Goal: Information Seeking & Learning: Find specific fact

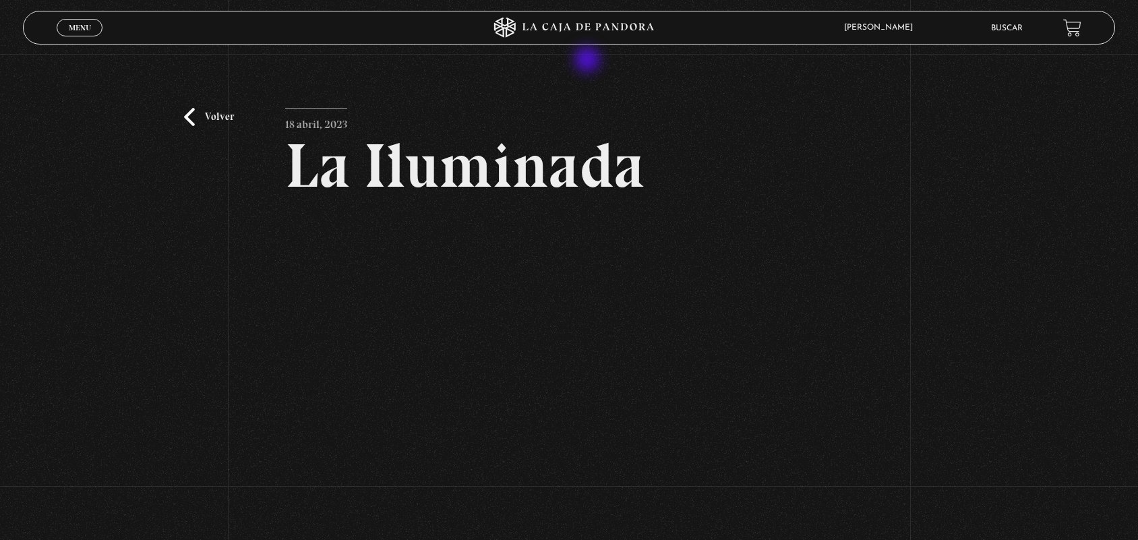
scroll to position [166, 0]
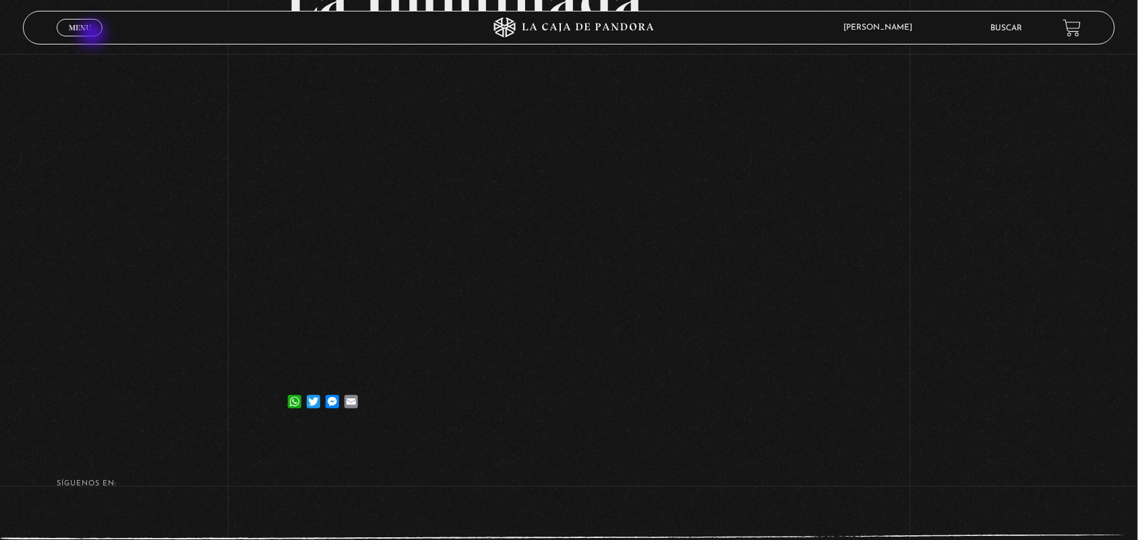
click at [99, 34] on link "Menu Cerrar" at bounding box center [80, 28] width 46 height 18
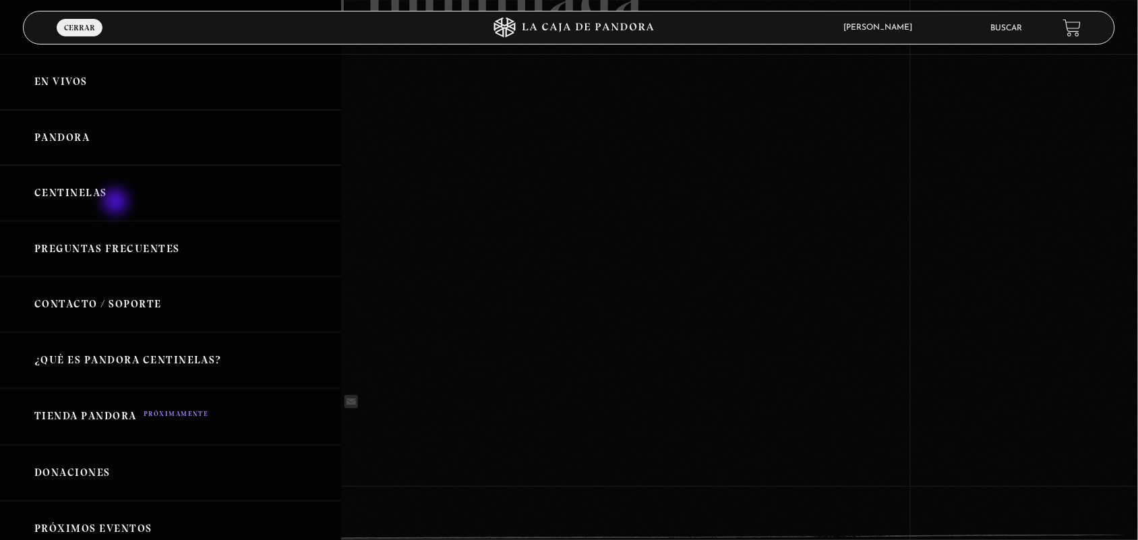
click at [117, 203] on link "Centinelas" at bounding box center [170, 193] width 341 height 56
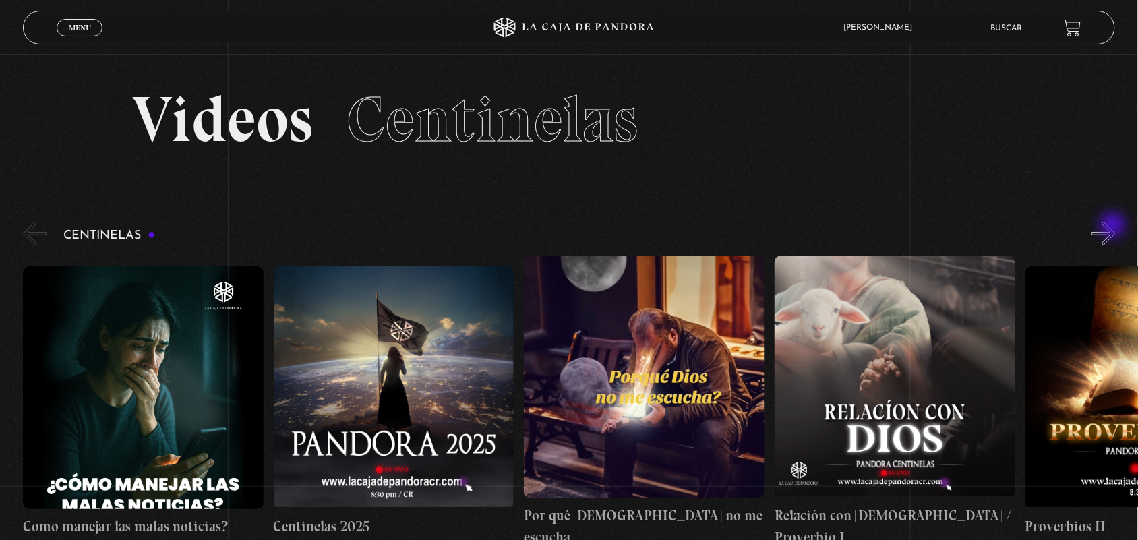
click at [1113, 231] on button "»" at bounding box center [1104, 234] width 24 height 24
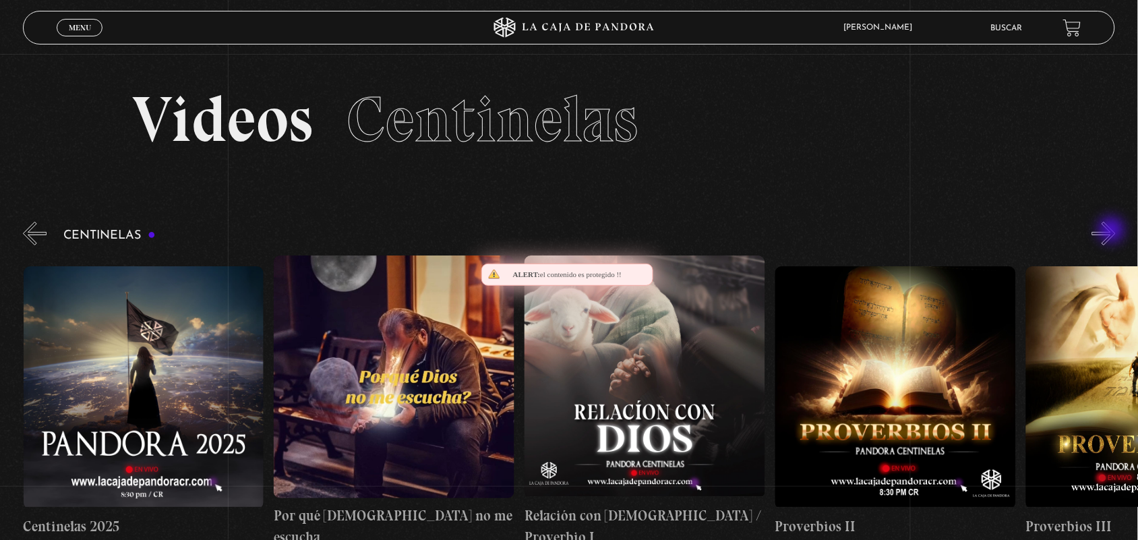
click at [1113, 231] on button "»" at bounding box center [1104, 234] width 24 height 24
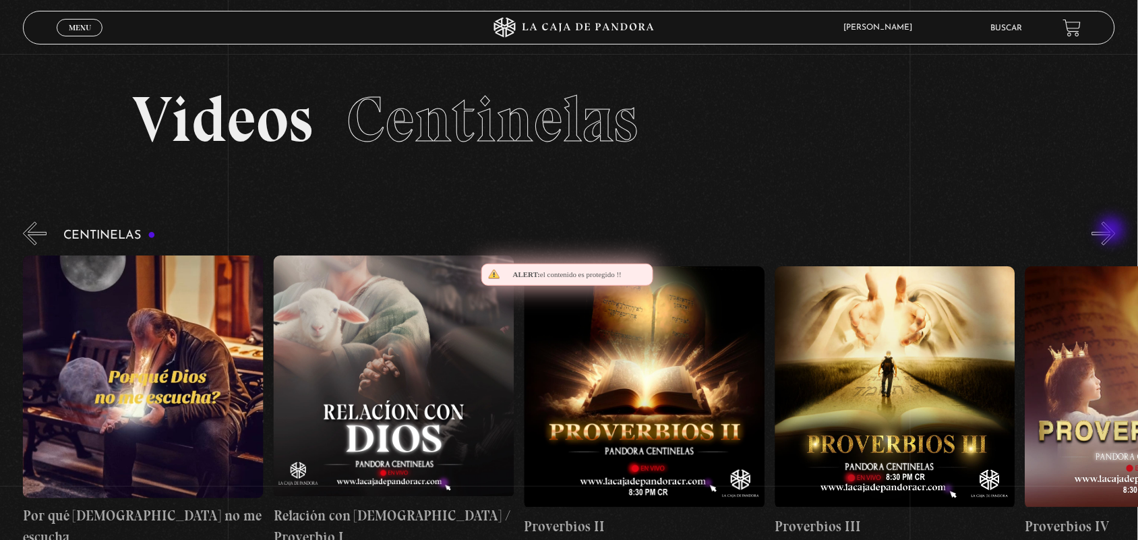
click at [1113, 231] on button "»" at bounding box center [1104, 234] width 24 height 24
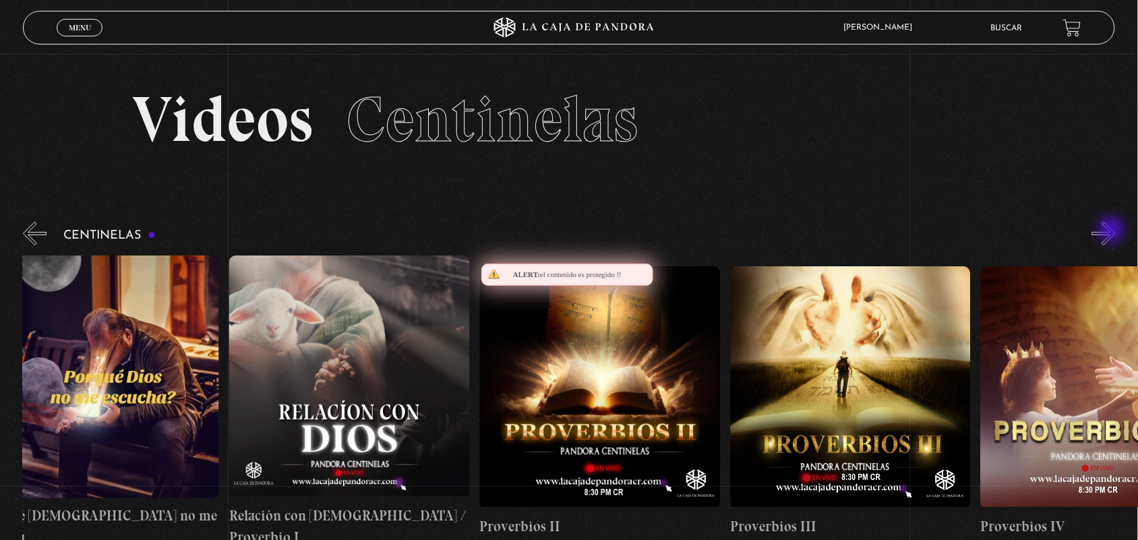
click at [1113, 231] on button "»" at bounding box center [1104, 234] width 24 height 24
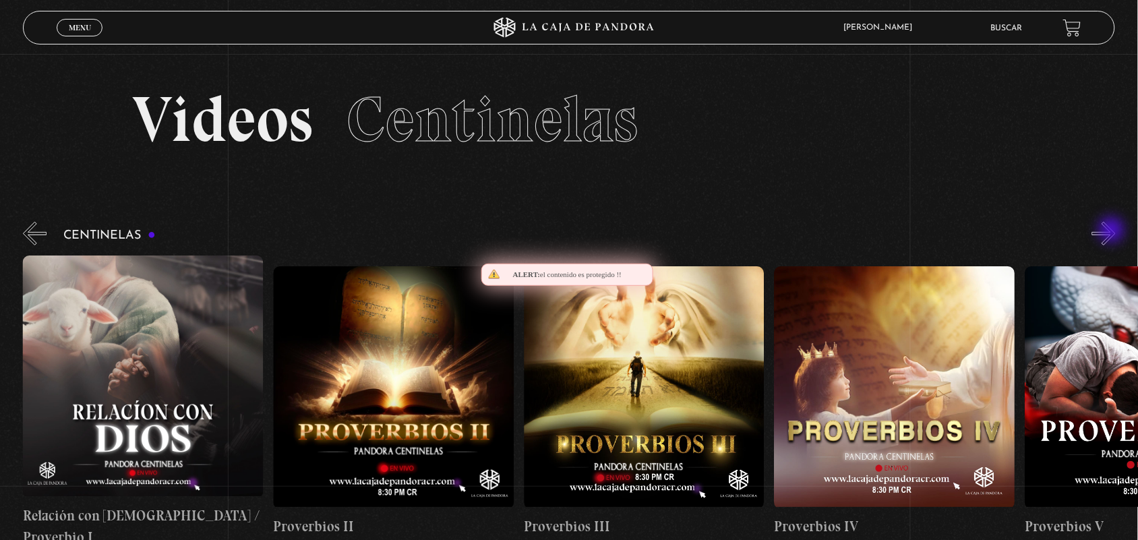
click at [1113, 231] on button "»" at bounding box center [1104, 234] width 24 height 24
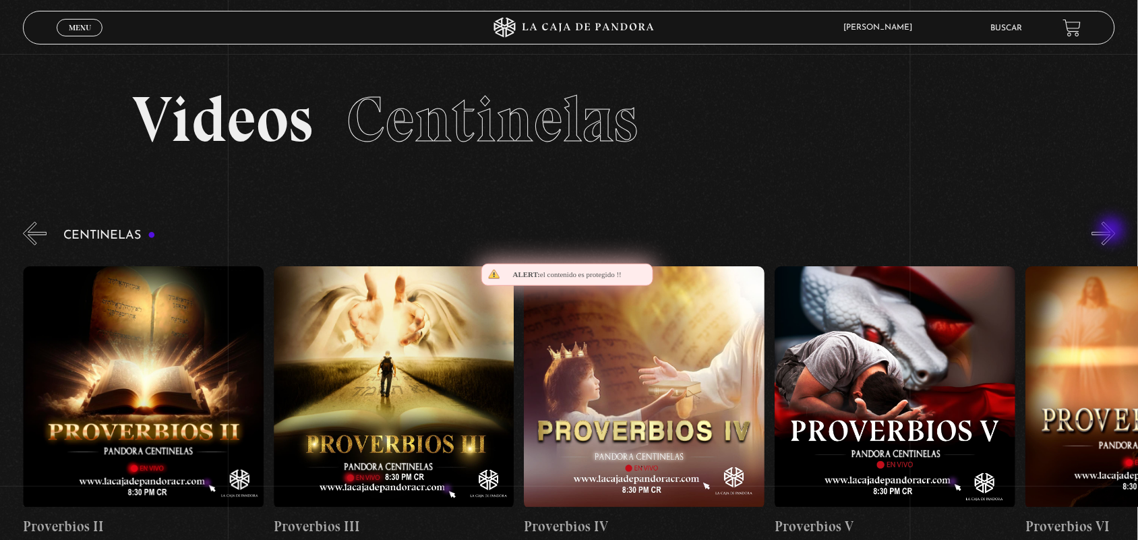
click at [1113, 231] on button "»" at bounding box center [1104, 234] width 24 height 24
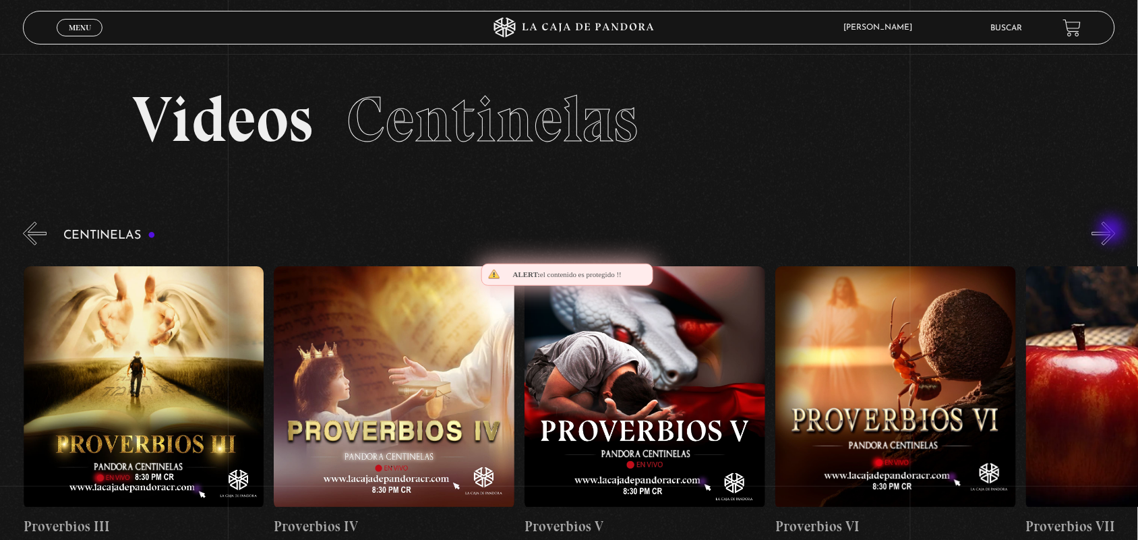
click at [1113, 231] on button "»" at bounding box center [1104, 234] width 24 height 24
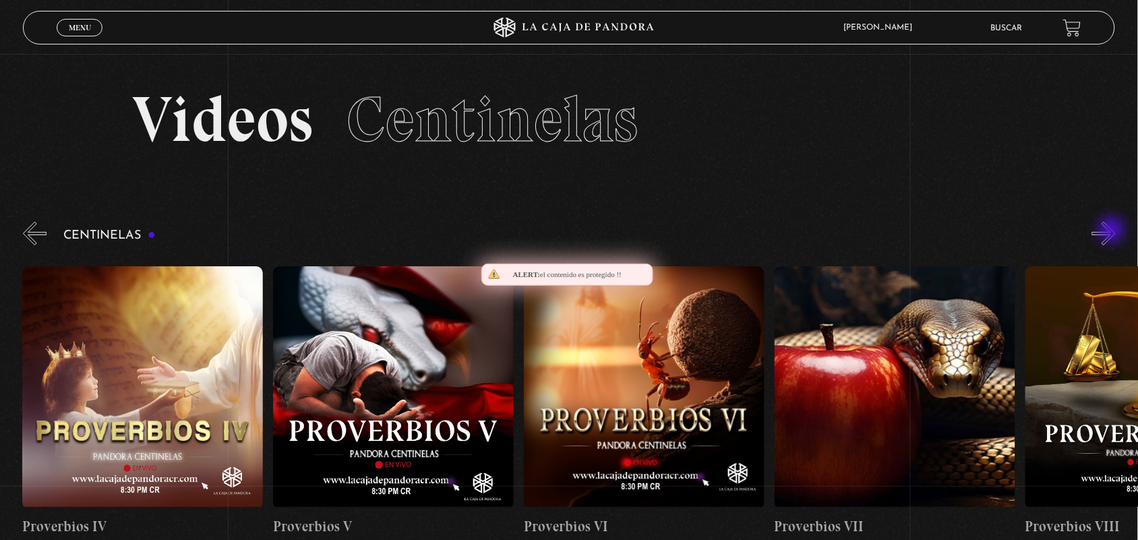
click at [1113, 231] on button "»" at bounding box center [1104, 234] width 24 height 24
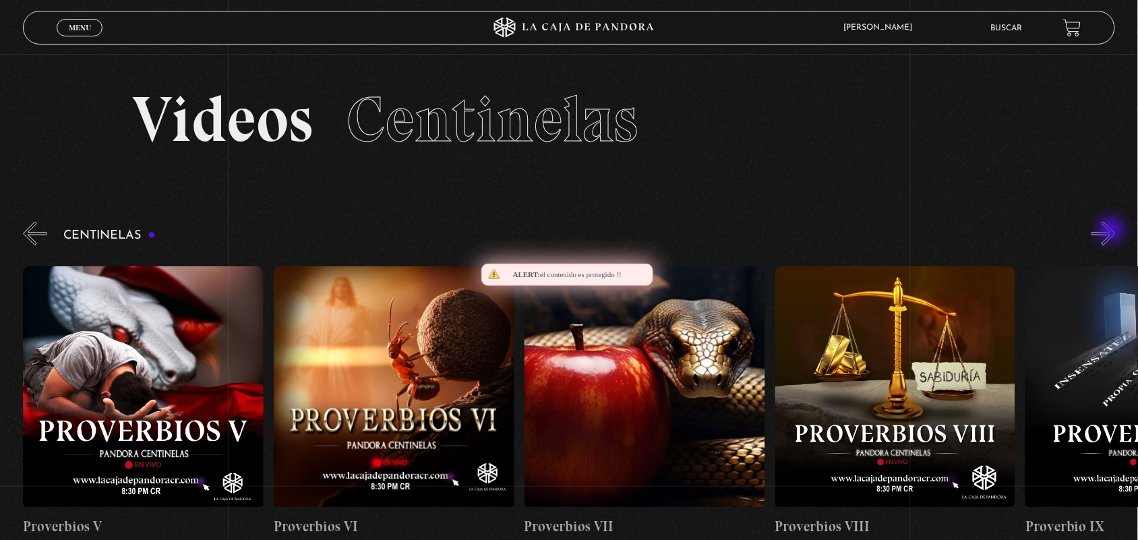
click at [1113, 231] on button "»" at bounding box center [1104, 234] width 24 height 24
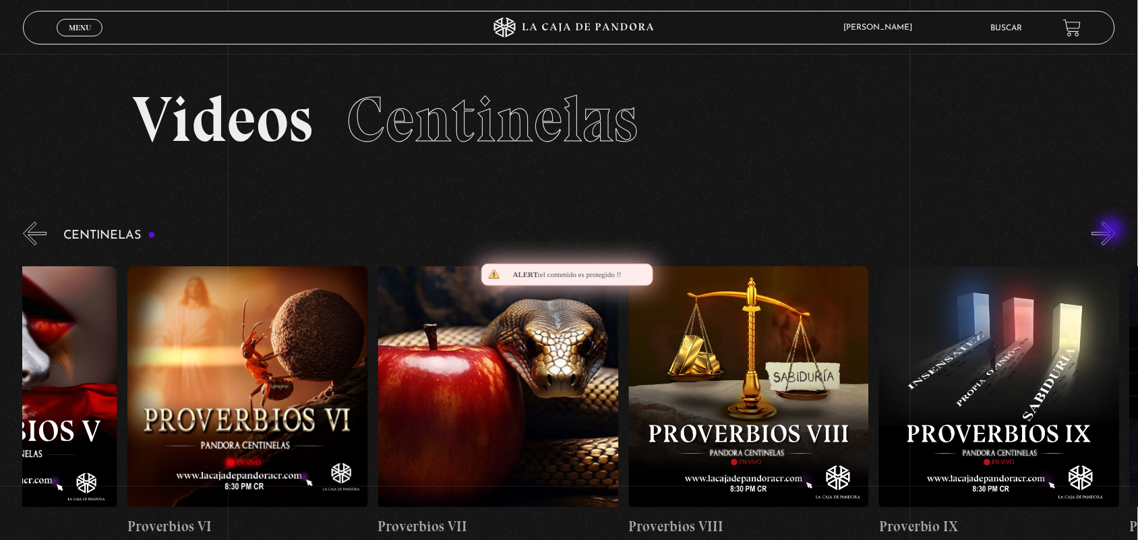
click at [1113, 231] on button "»" at bounding box center [1104, 234] width 24 height 24
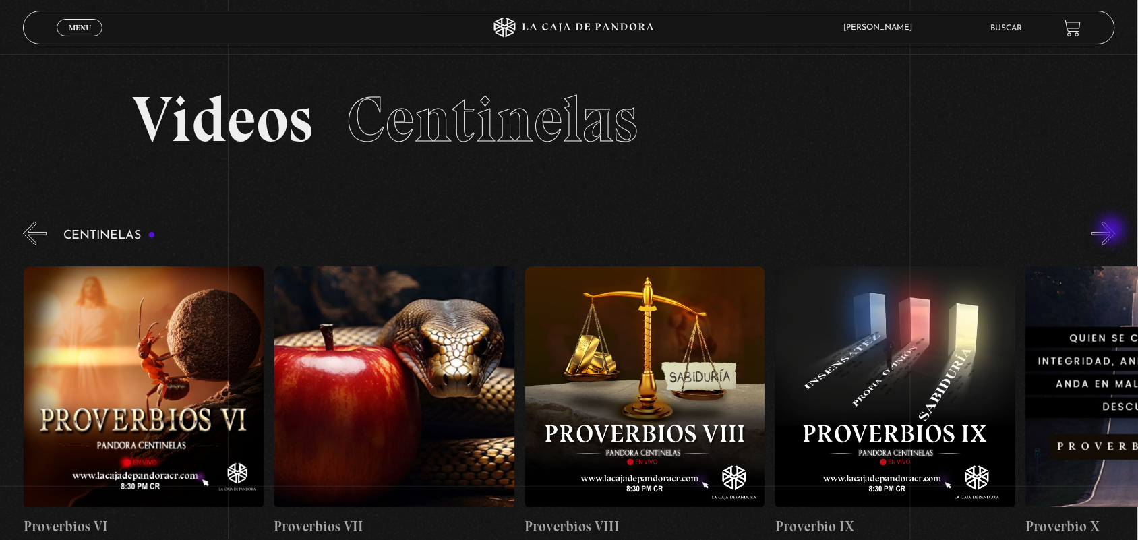
click at [1113, 231] on button "»" at bounding box center [1104, 234] width 24 height 24
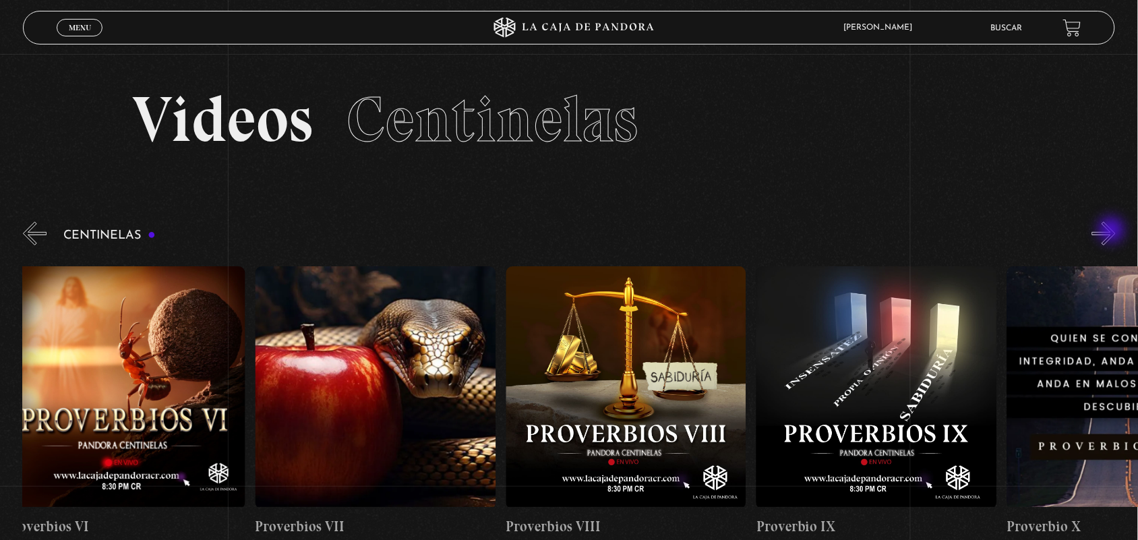
click at [1113, 231] on button "»" at bounding box center [1104, 234] width 24 height 24
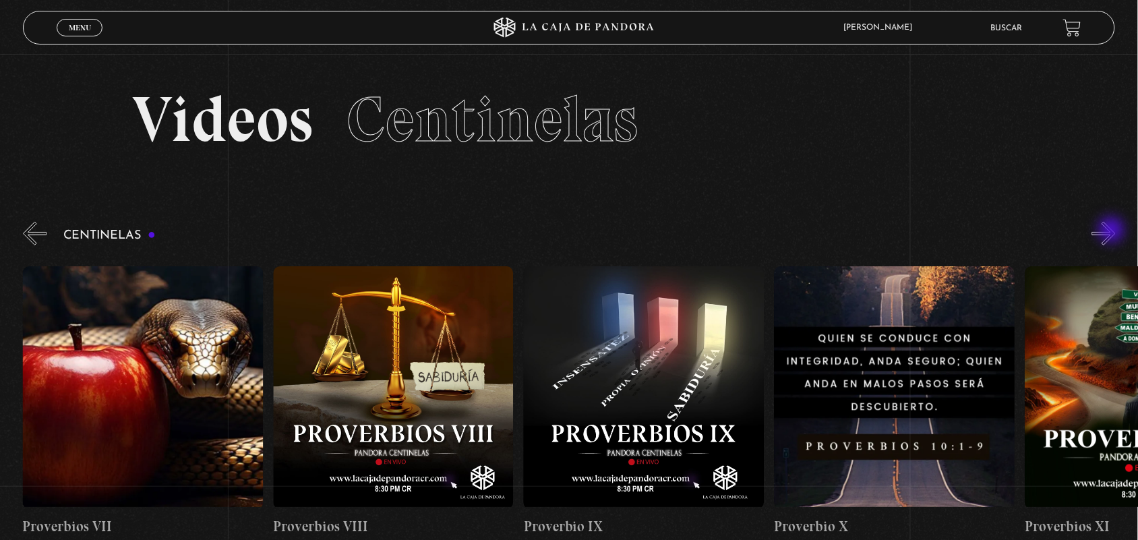
click at [1113, 231] on button "»" at bounding box center [1104, 234] width 24 height 24
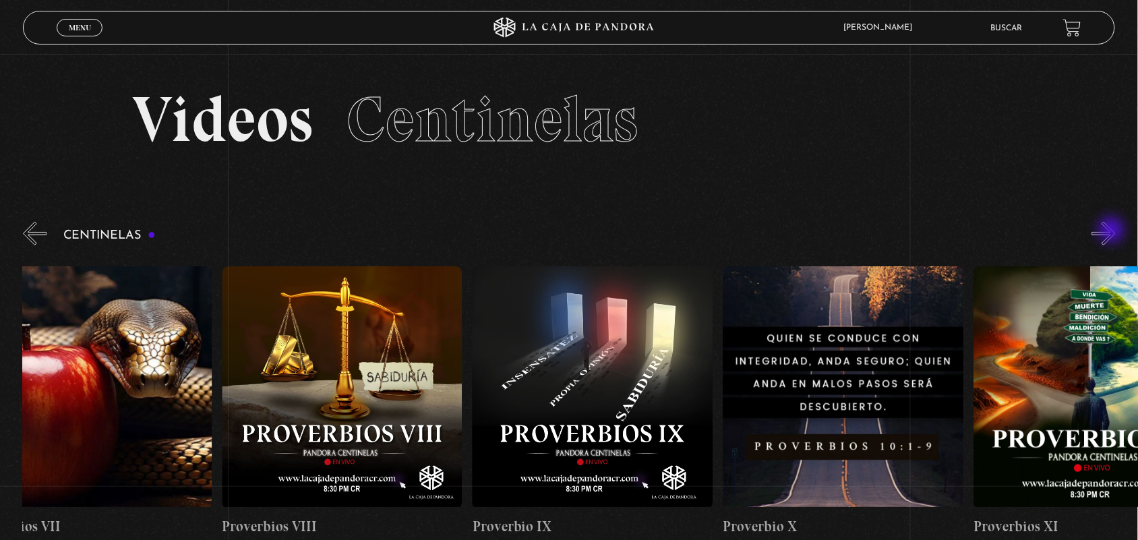
click at [1113, 231] on button "»" at bounding box center [1104, 234] width 24 height 24
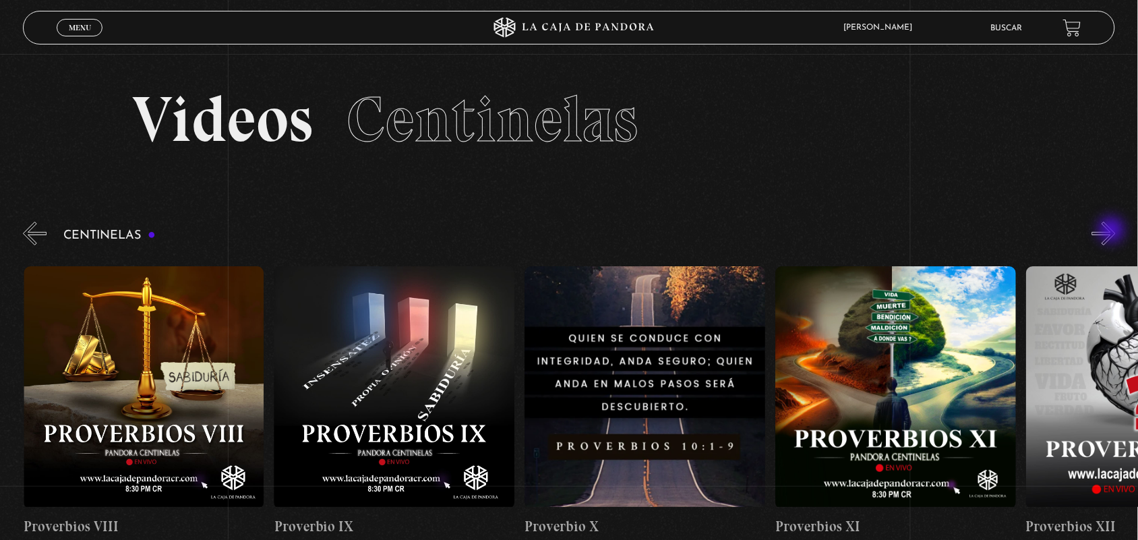
click at [1113, 231] on button "»" at bounding box center [1104, 234] width 24 height 24
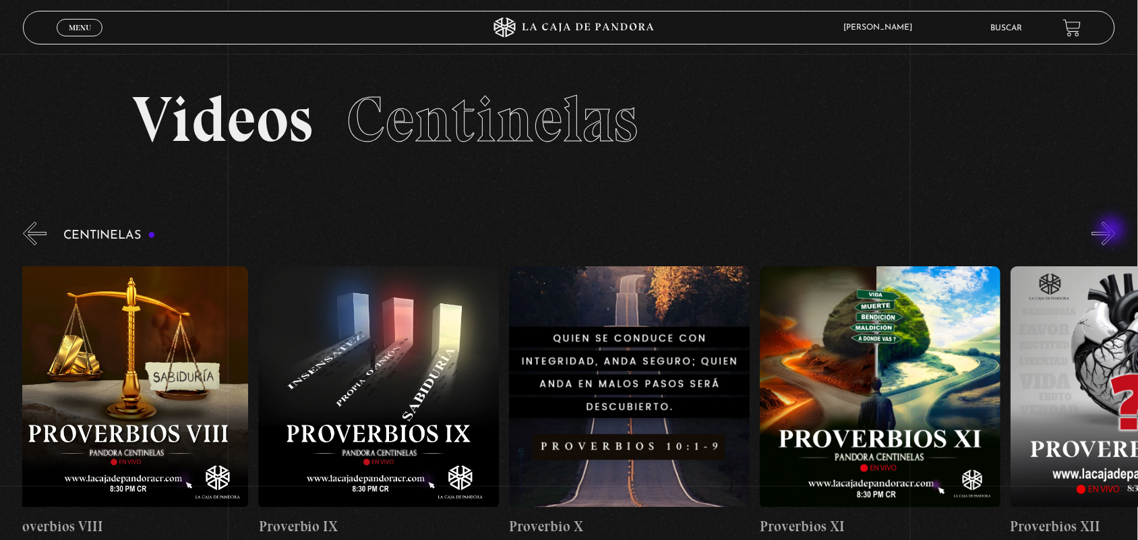
click at [1113, 231] on button "»" at bounding box center [1104, 234] width 24 height 24
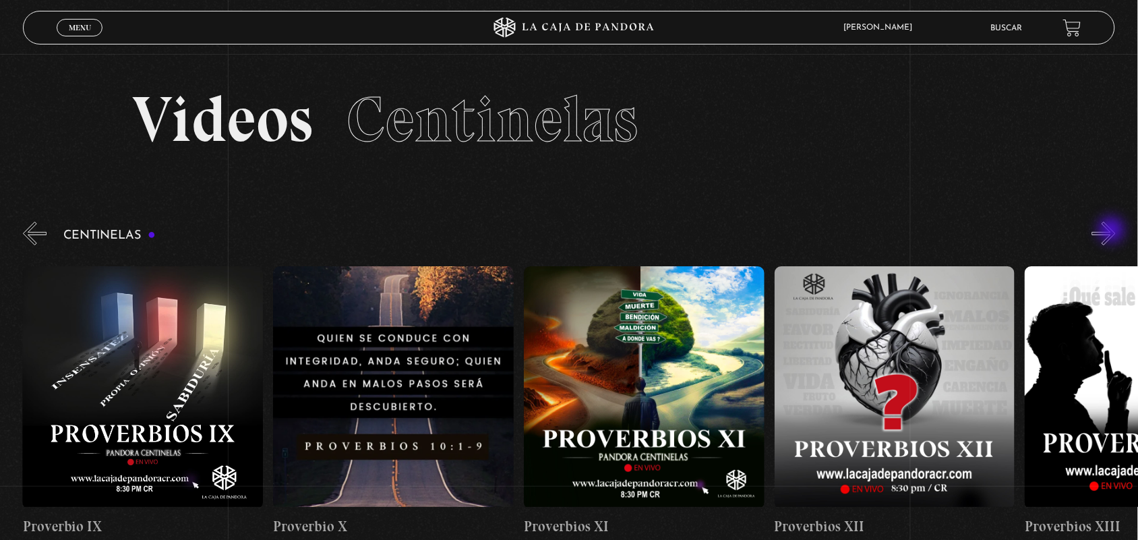
click at [1113, 231] on button "»" at bounding box center [1104, 234] width 24 height 24
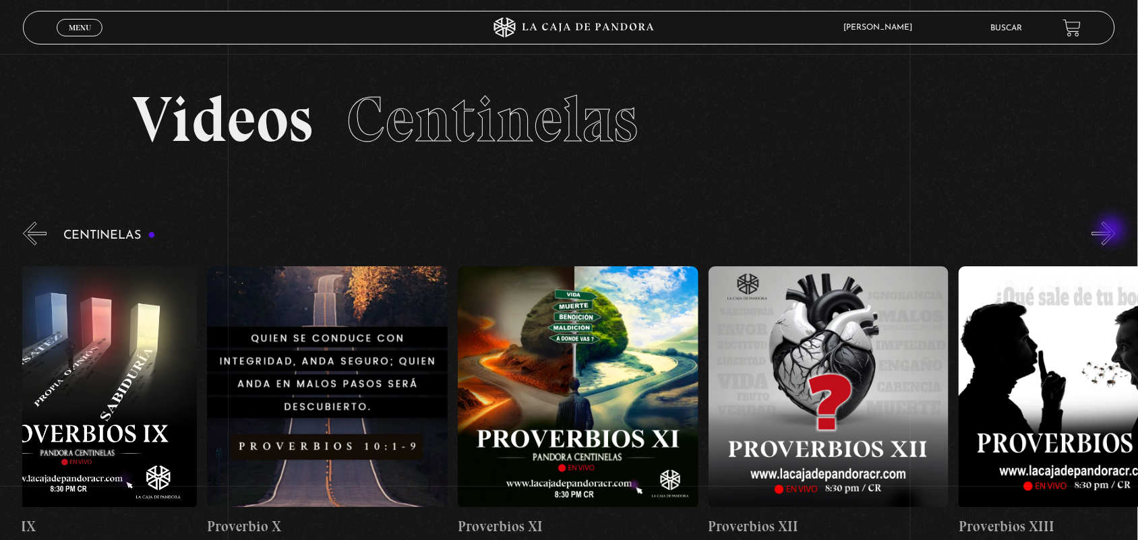
click at [1113, 231] on button "»" at bounding box center [1104, 234] width 24 height 24
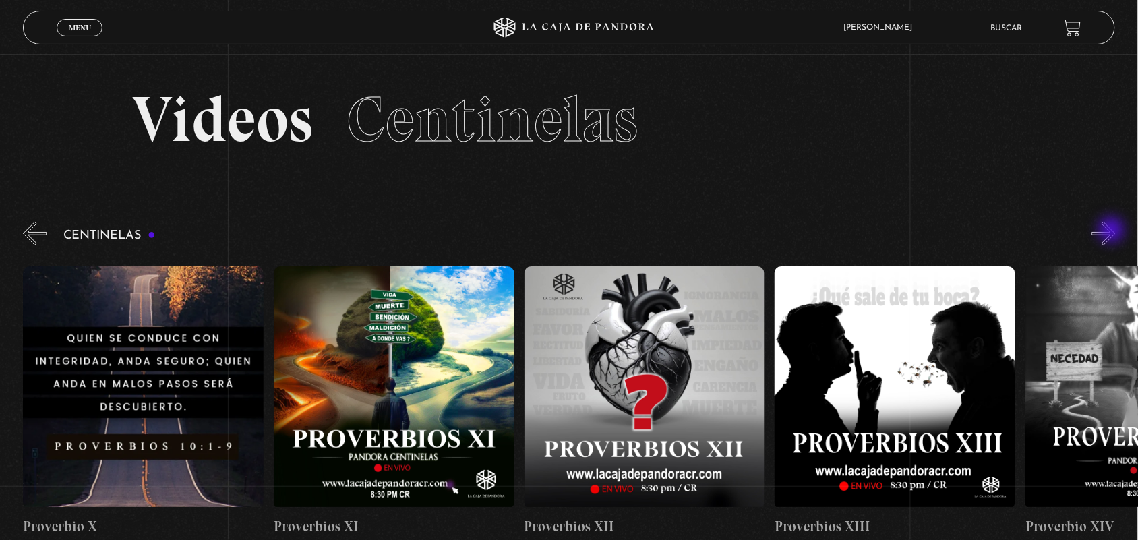
click at [1113, 231] on button "»" at bounding box center [1104, 234] width 24 height 24
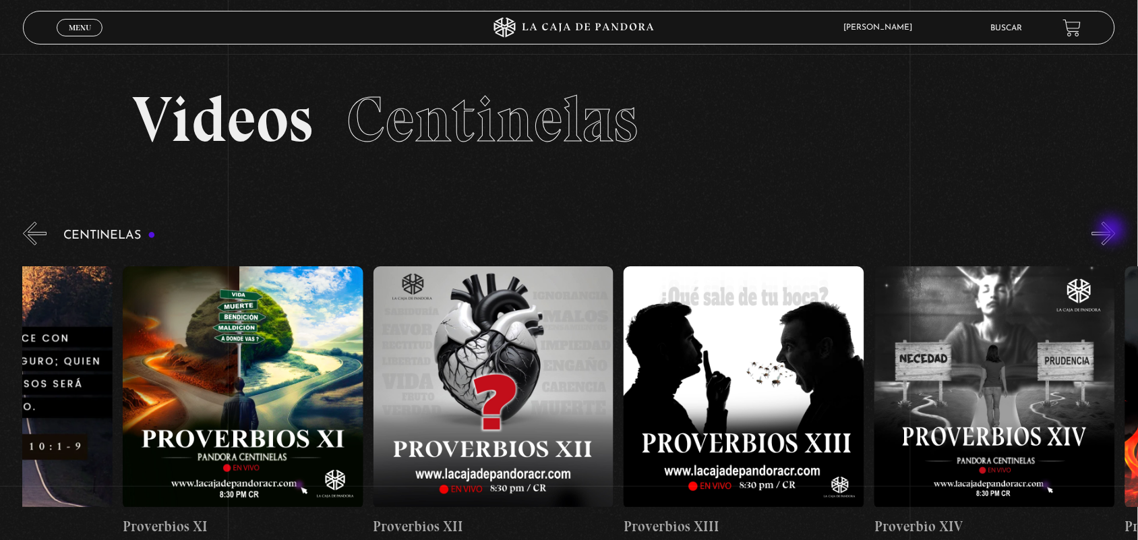
click at [1113, 231] on button "»" at bounding box center [1104, 234] width 24 height 24
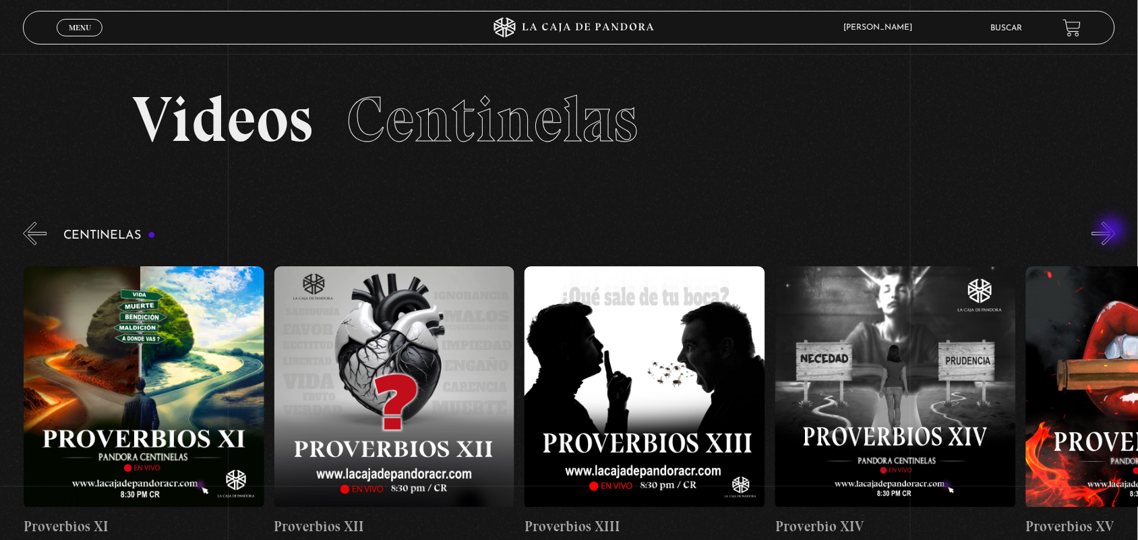
click at [1113, 231] on button "»" at bounding box center [1104, 234] width 24 height 24
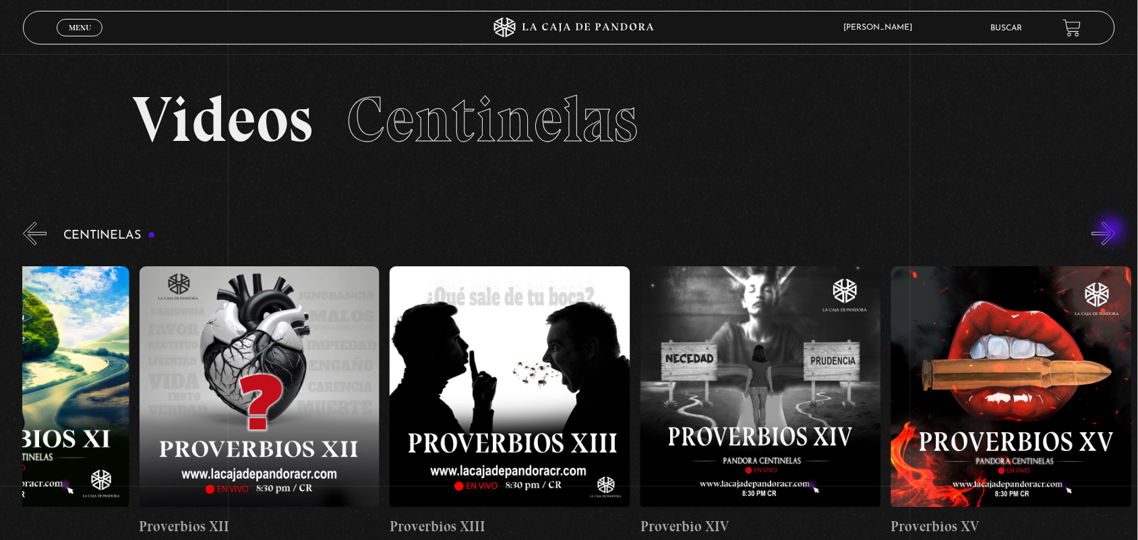
click at [1113, 231] on button "»" at bounding box center [1104, 234] width 24 height 24
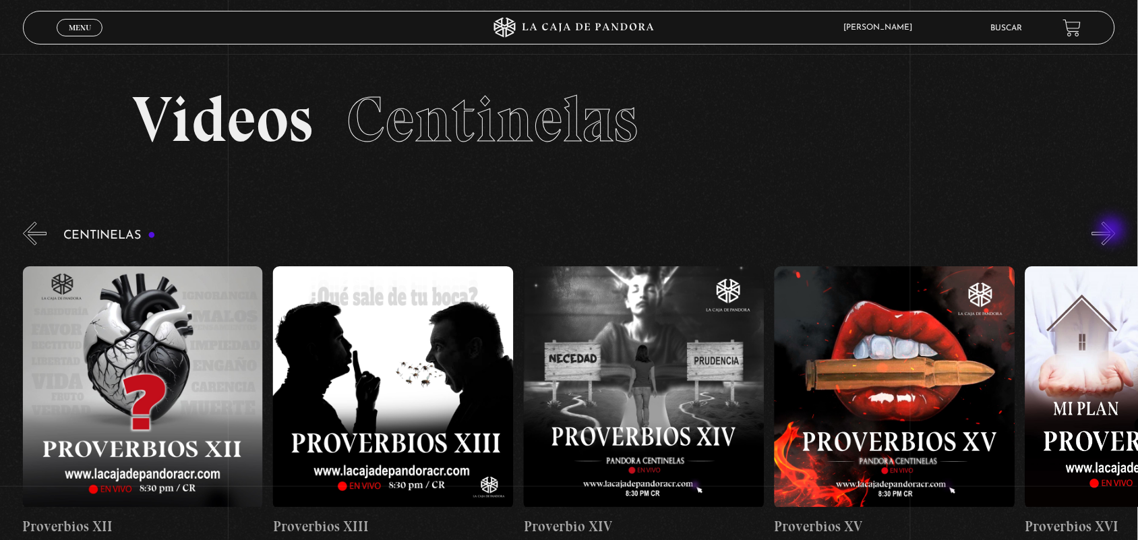
click at [1113, 231] on button "»" at bounding box center [1104, 234] width 24 height 24
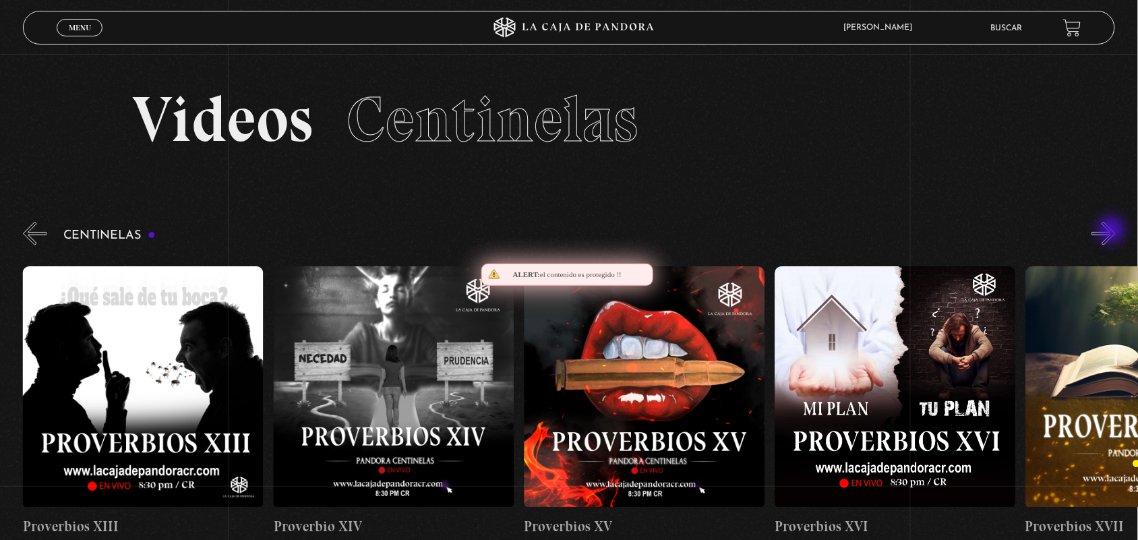
click at [1113, 231] on button "»" at bounding box center [1104, 234] width 24 height 24
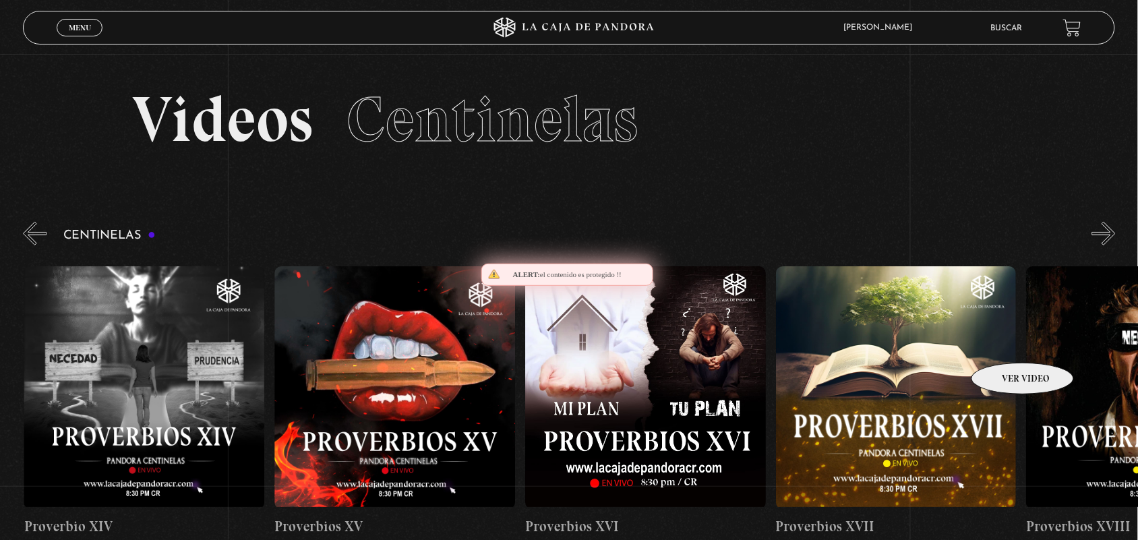
click at [969, 358] on figure at bounding box center [896, 387] width 241 height 243
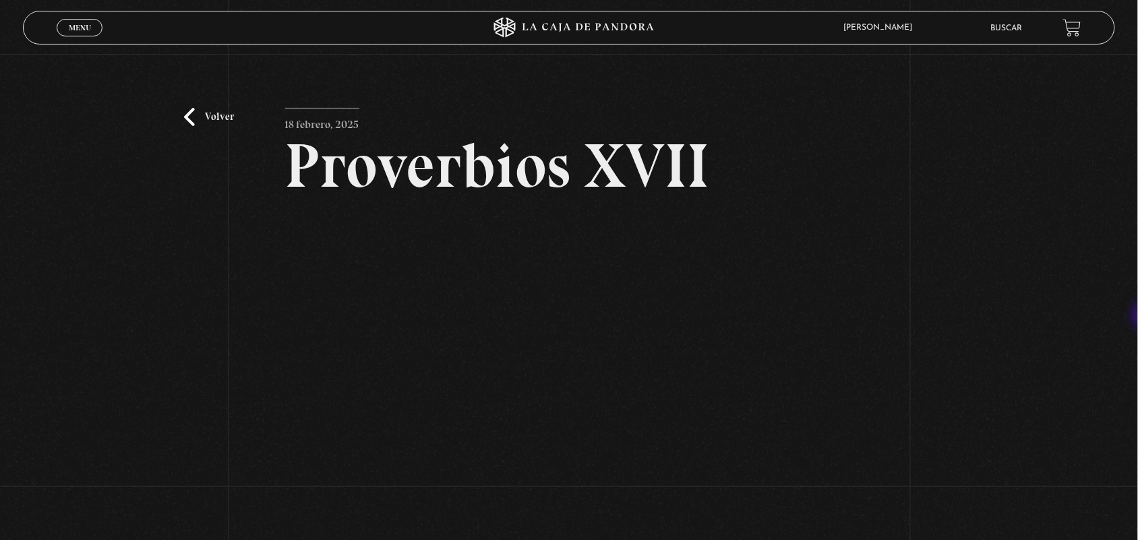
scroll to position [85, 0]
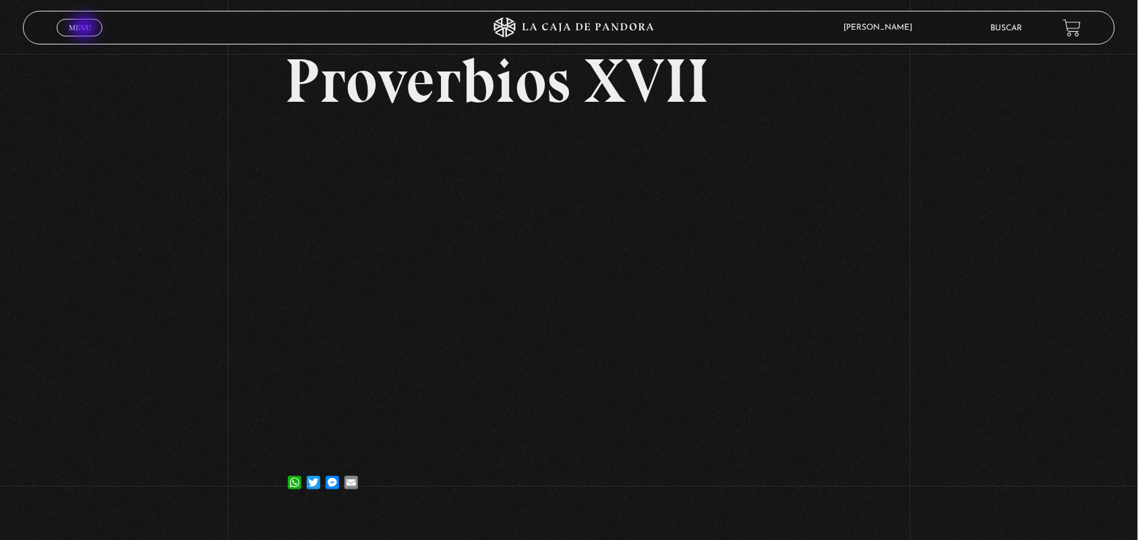
click at [86, 28] on span "Menu" at bounding box center [80, 28] width 22 height 8
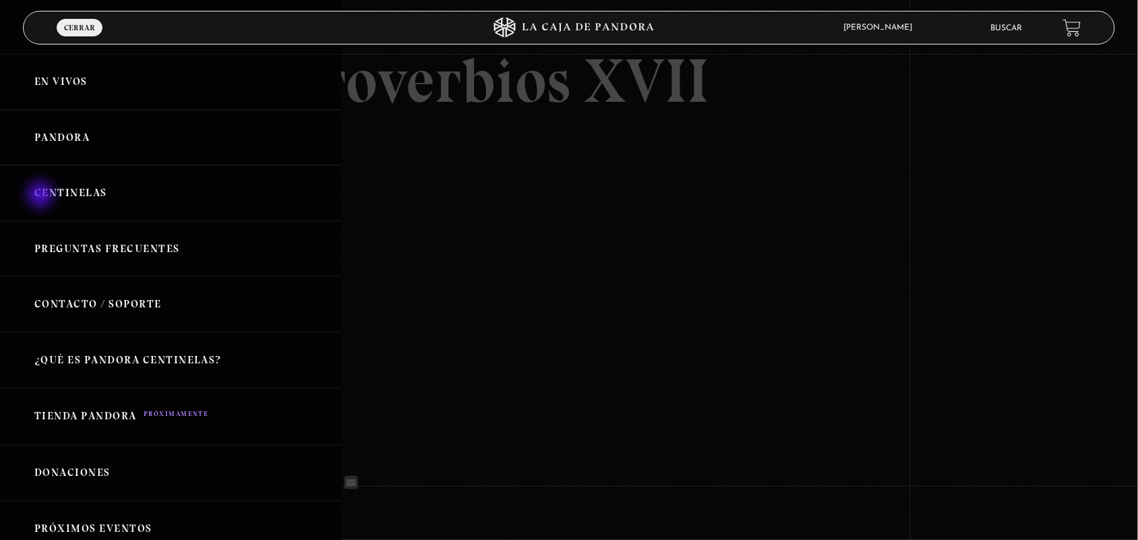
click at [42, 193] on link "Centinelas" at bounding box center [170, 193] width 341 height 56
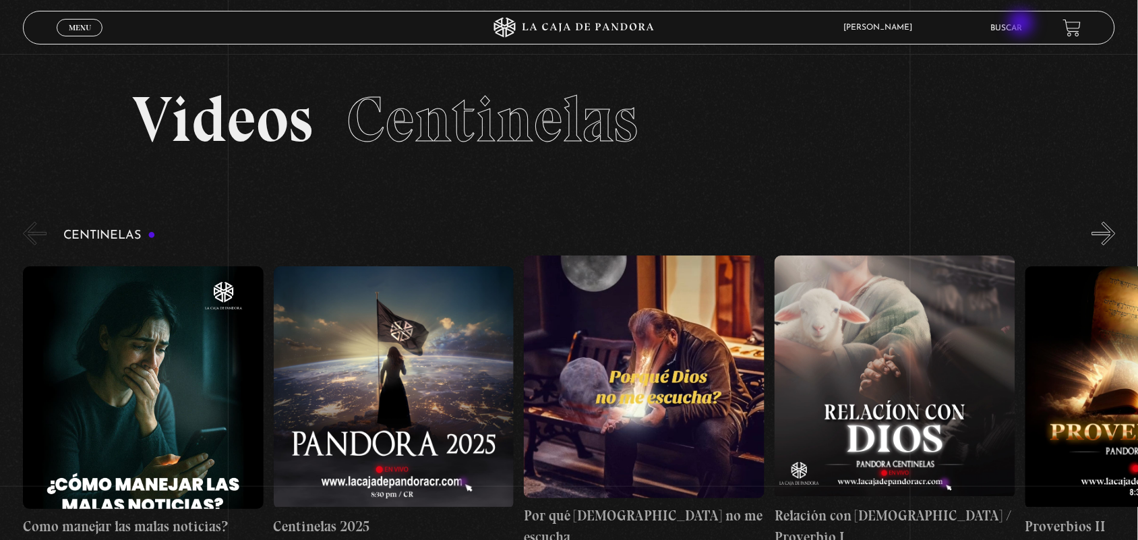
click at [1022, 25] on link "Buscar" at bounding box center [1007, 28] width 32 height 8
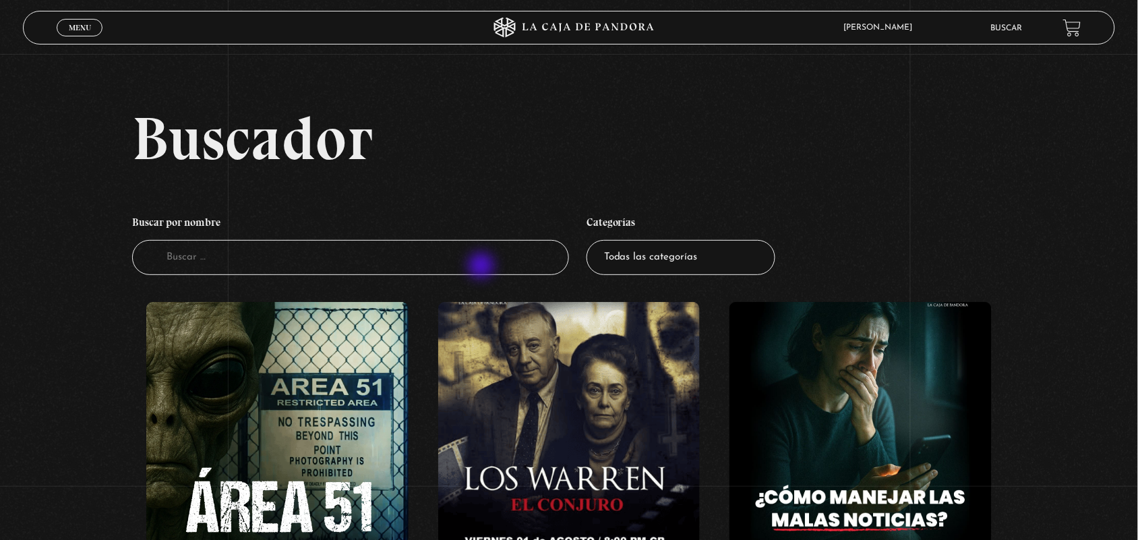
click at [483, 267] on input "Buscador" at bounding box center [350, 258] width 437 height 36
type input "D"
type input "LAMA"
click at [460, 253] on input "DA LA" at bounding box center [350, 258] width 437 height 36
type input "D"
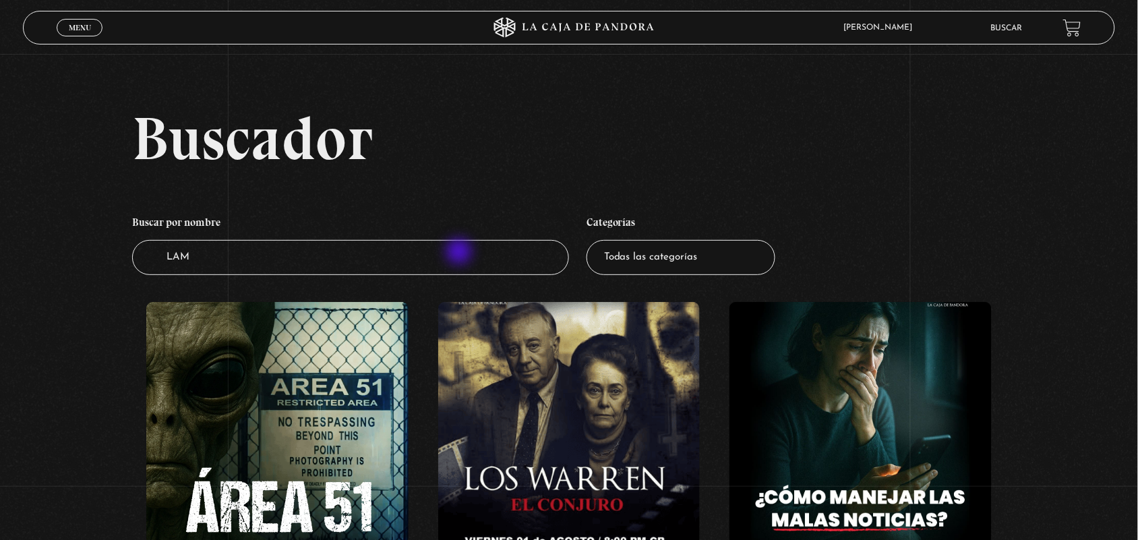
type input "LAMA"
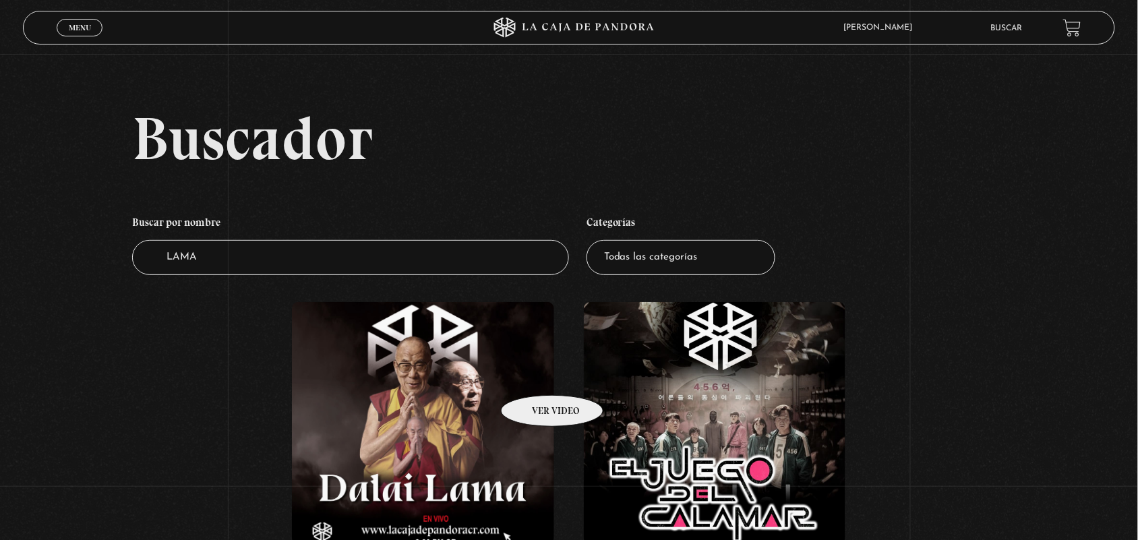
click at [526, 375] on figure at bounding box center [423, 423] width 262 height 243
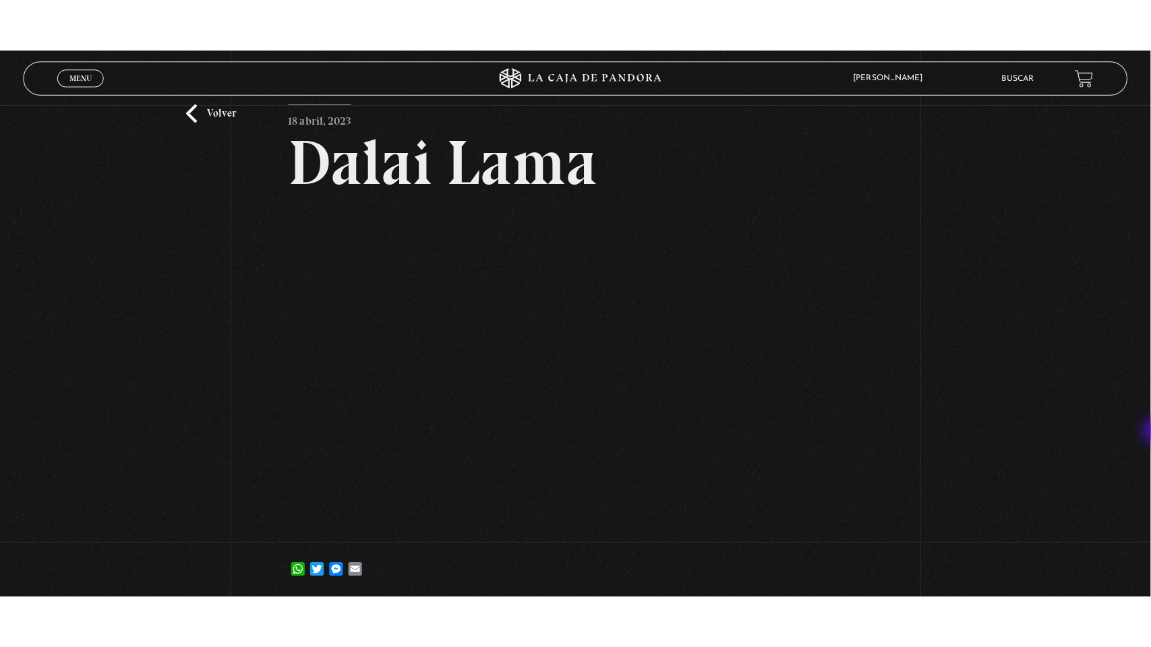
scroll to position [66, 0]
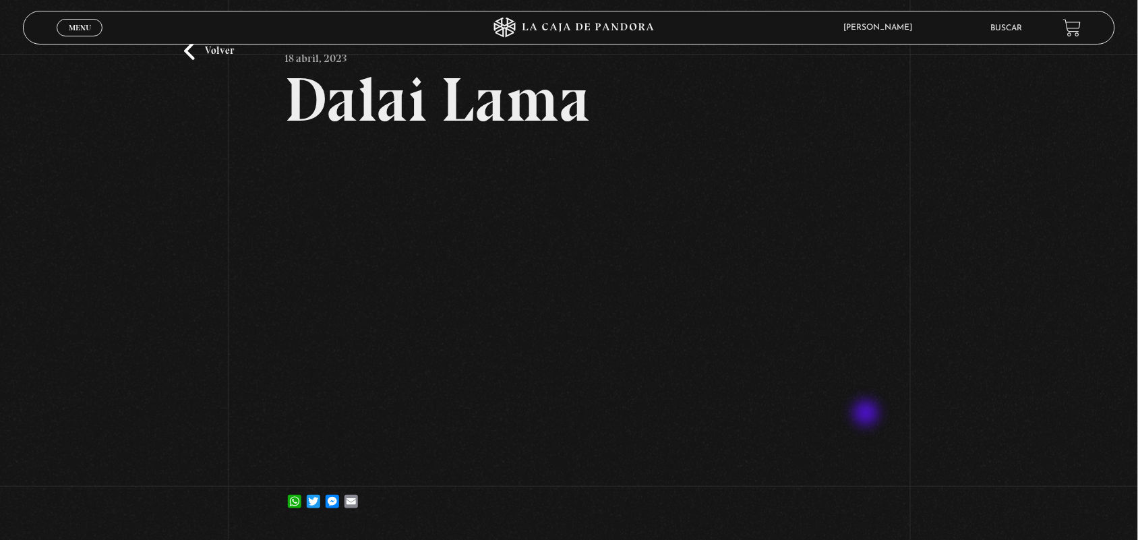
click at [868, 400] on div "Volver 18 abril, 2023 [PERSON_NAME] WhatsApp Twitter Messenger Email" at bounding box center [569, 260] width 1138 height 545
